Goal: Check status: Check status

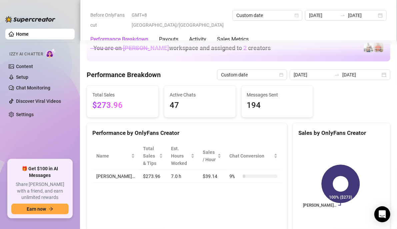
scroll to position [892, 0]
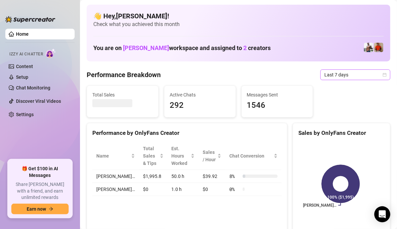
click at [383, 75] on icon "calendar" at bounding box center [385, 75] width 4 height 4
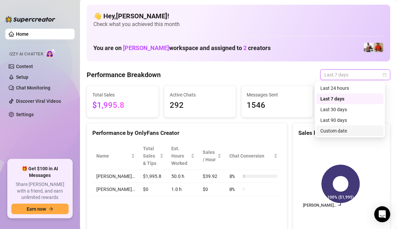
click at [336, 129] on div "Custom date" at bounding box center [350, 130] width 59 height 7
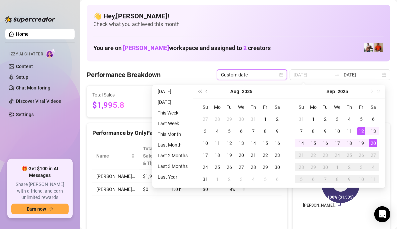
type input "[DATE]"
click at [372, 140] on div "20" at bounding box center [374, 143] width 8 height 8
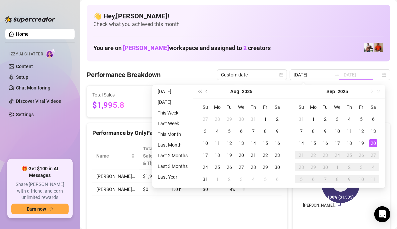
click at [372, 140] on div "20" at bounding box center [374, 143] width 8 height 8
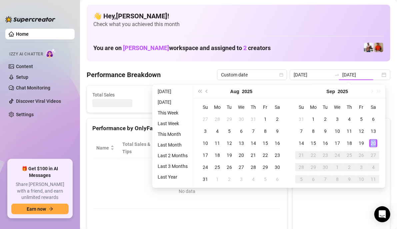
type input "[DATE]"
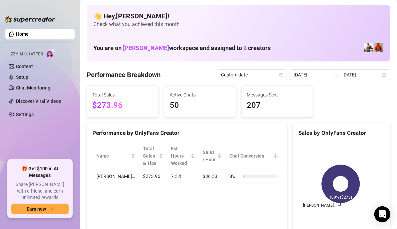
click at [296, 127] on div "Sales by OnlyFans Creator" at bounding box center [341, 130] width 97 height 14
click at [299, 128] on div "Sales by OnlyFans Creator" at bounding box center [342, 132] width 86 height 9
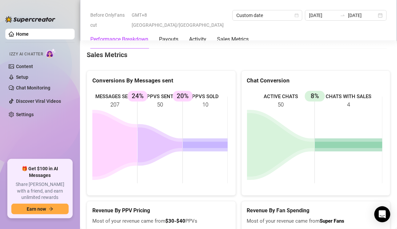
scroll to position [990, 0]
